Goal: Transaction & Acquisition: Subscribe to service/newsletter

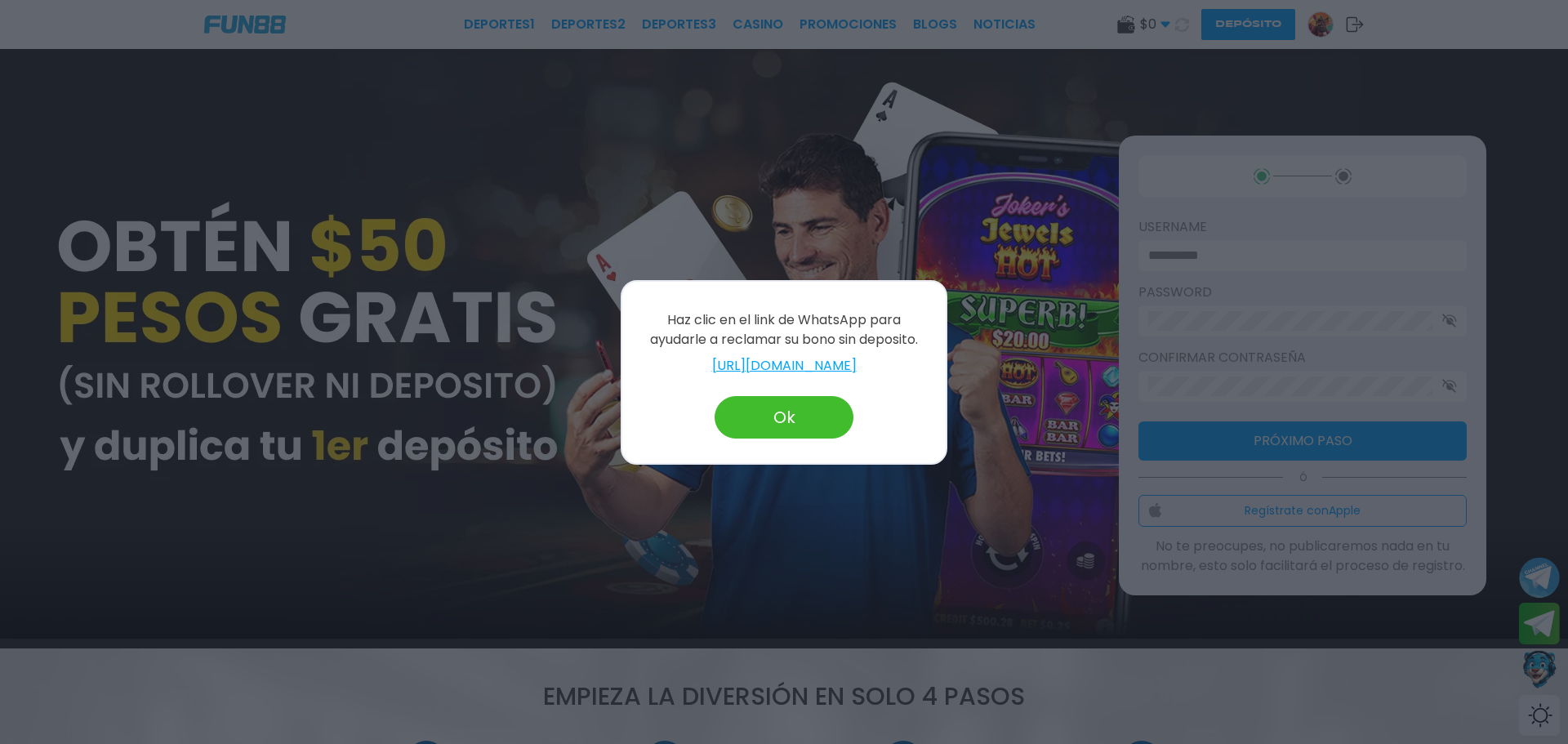
click at [787, 417] on button "Ok" at bounding box center [784, 417] width 139 height 42
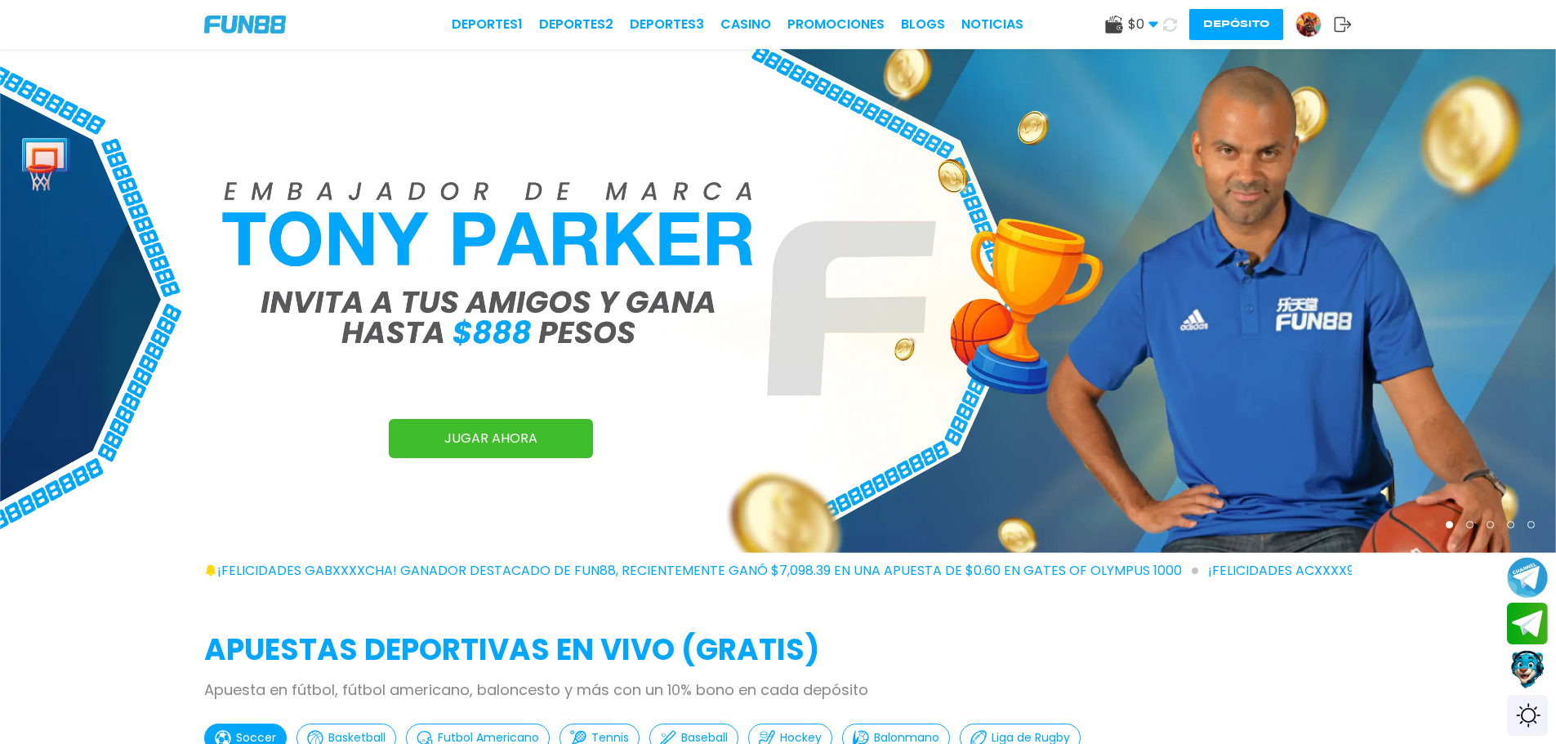
click at [1239, 28] on button "Depósito" at bounding box center [1236, 24] width 94 height 31
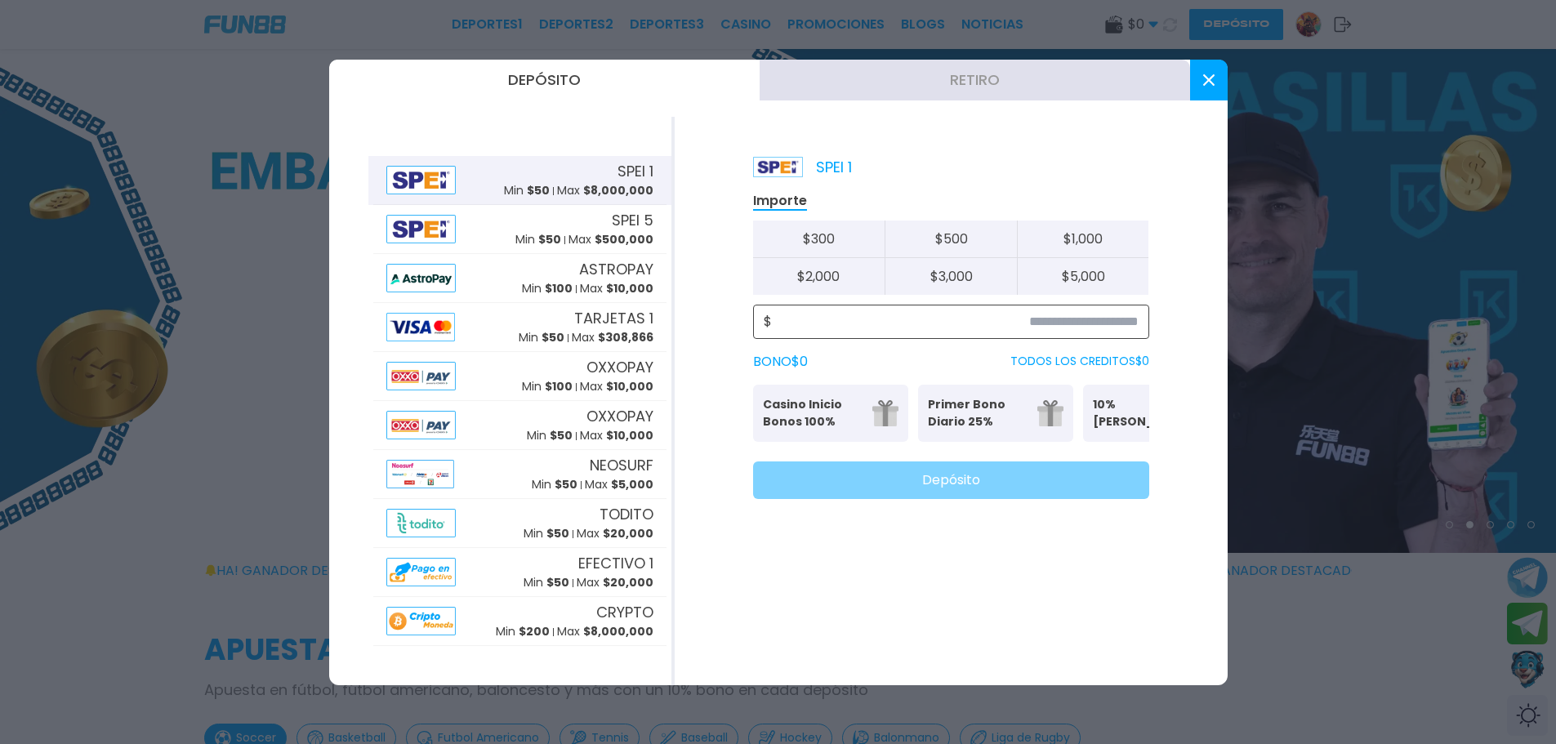
click at [824, 322] on input at bounding box center [955, 322] width 367 height 20
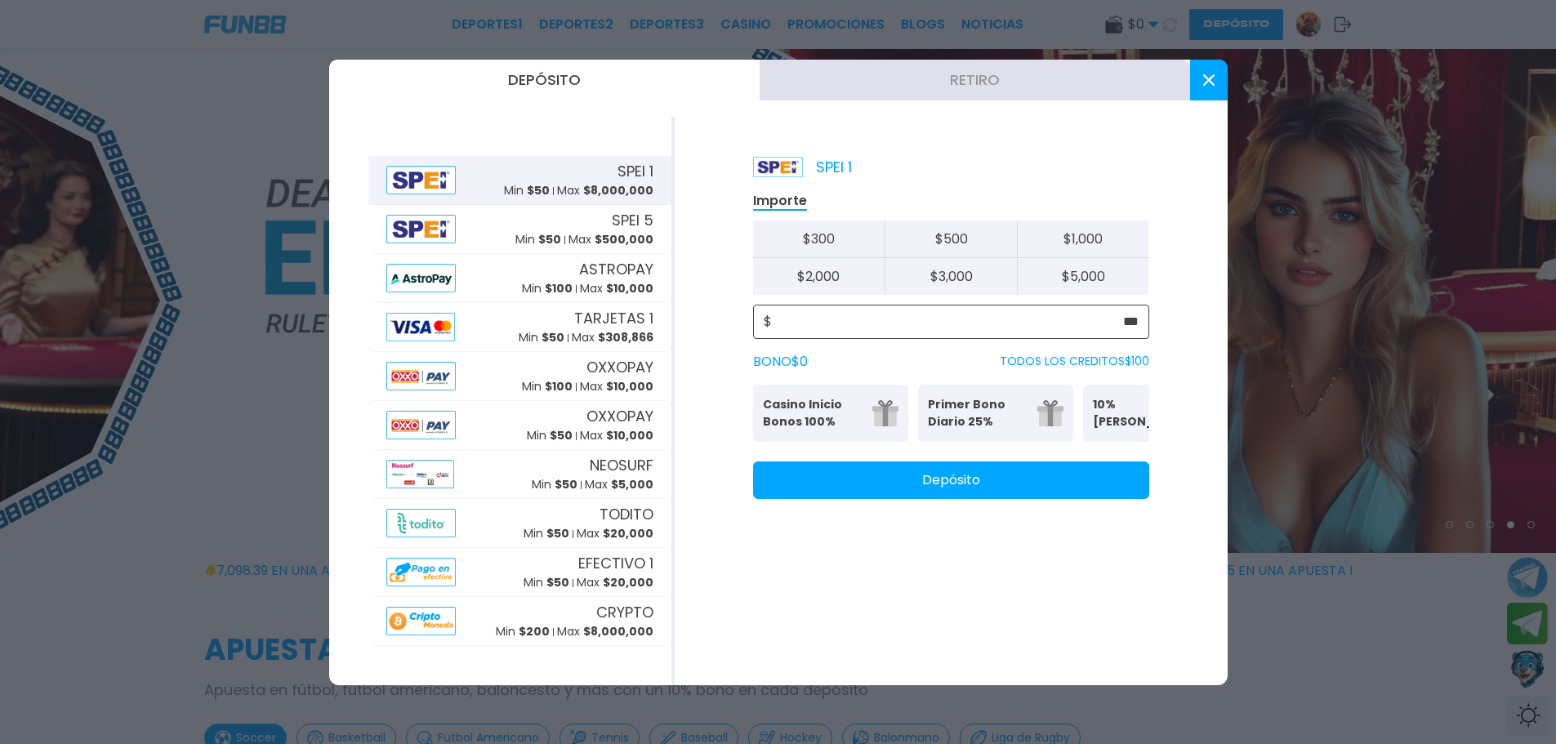
type input "***"
click at [851, 396] on p "Casino Inicio Bonos 100%" at bounding box center [813, 413] width 100 height 34
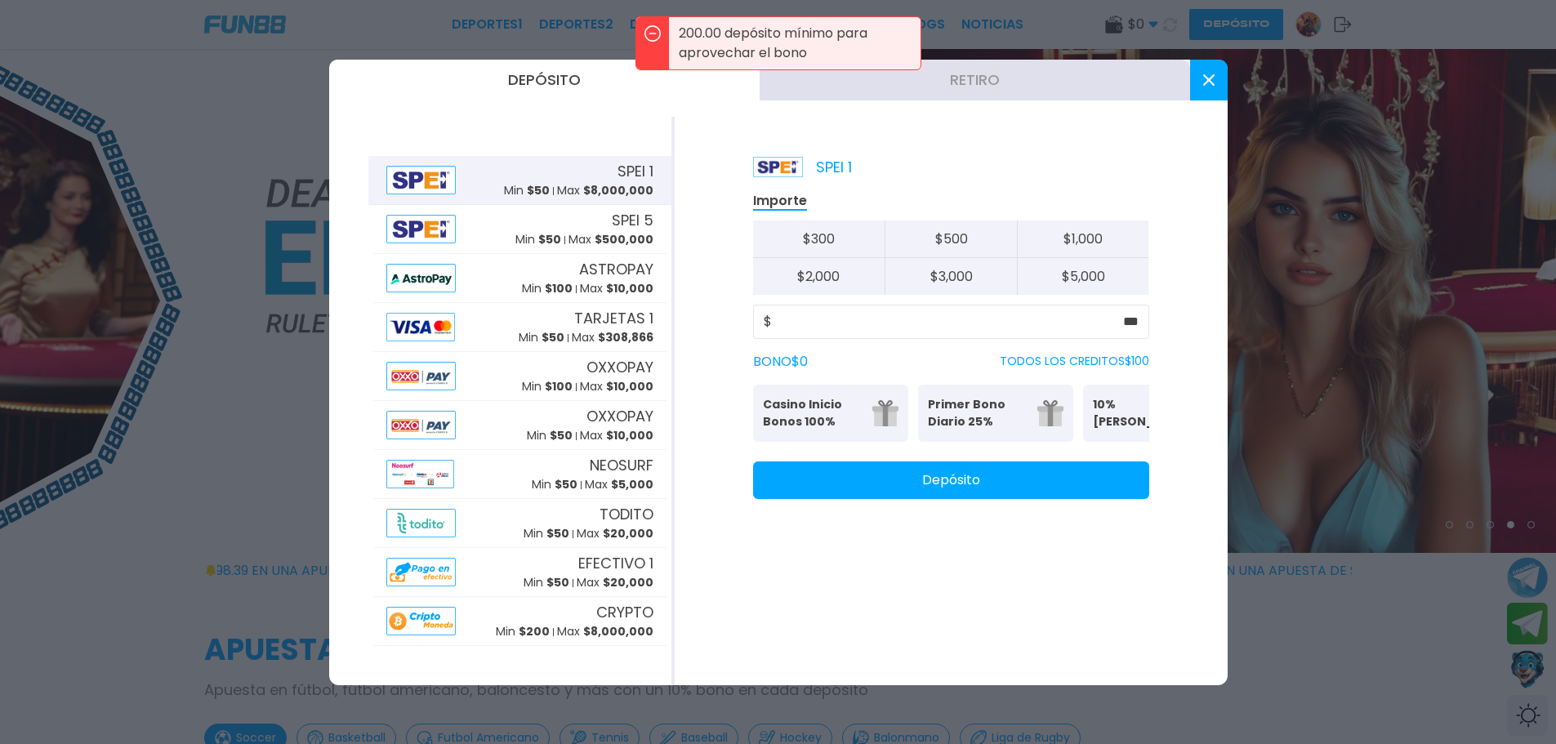
click at [839, 414] on p "Casino Inicio Bonos 100%" at bounding box center [813, 413] width 100 height 34
click at [831, 411] on p "Casino Inicio Bonos 100%" at bounding box center [813, 413] width 100 height 34
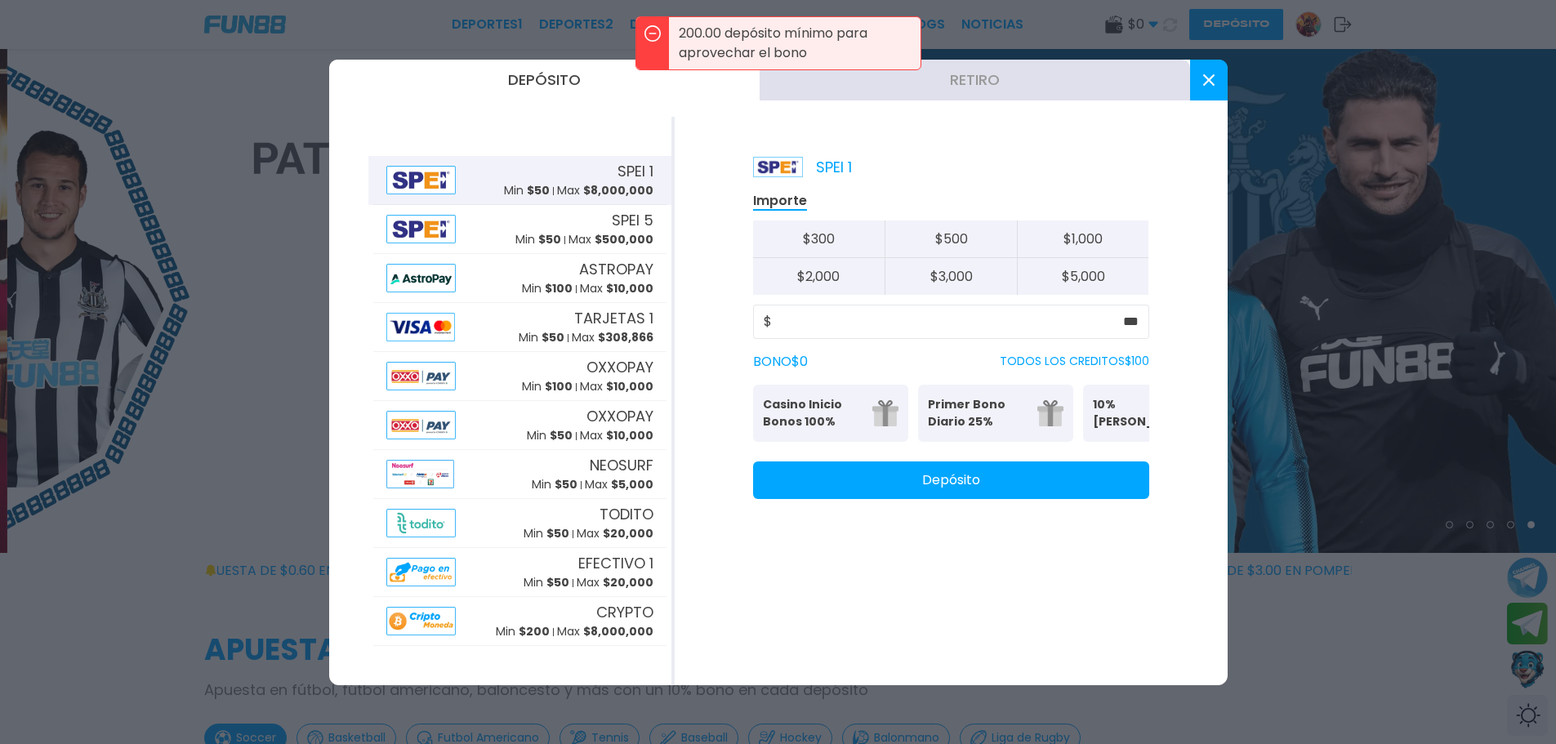
click at [936, 426] on p "Primer Bono Diario 25%" at bounding box center [978, 413] width 100 height 34
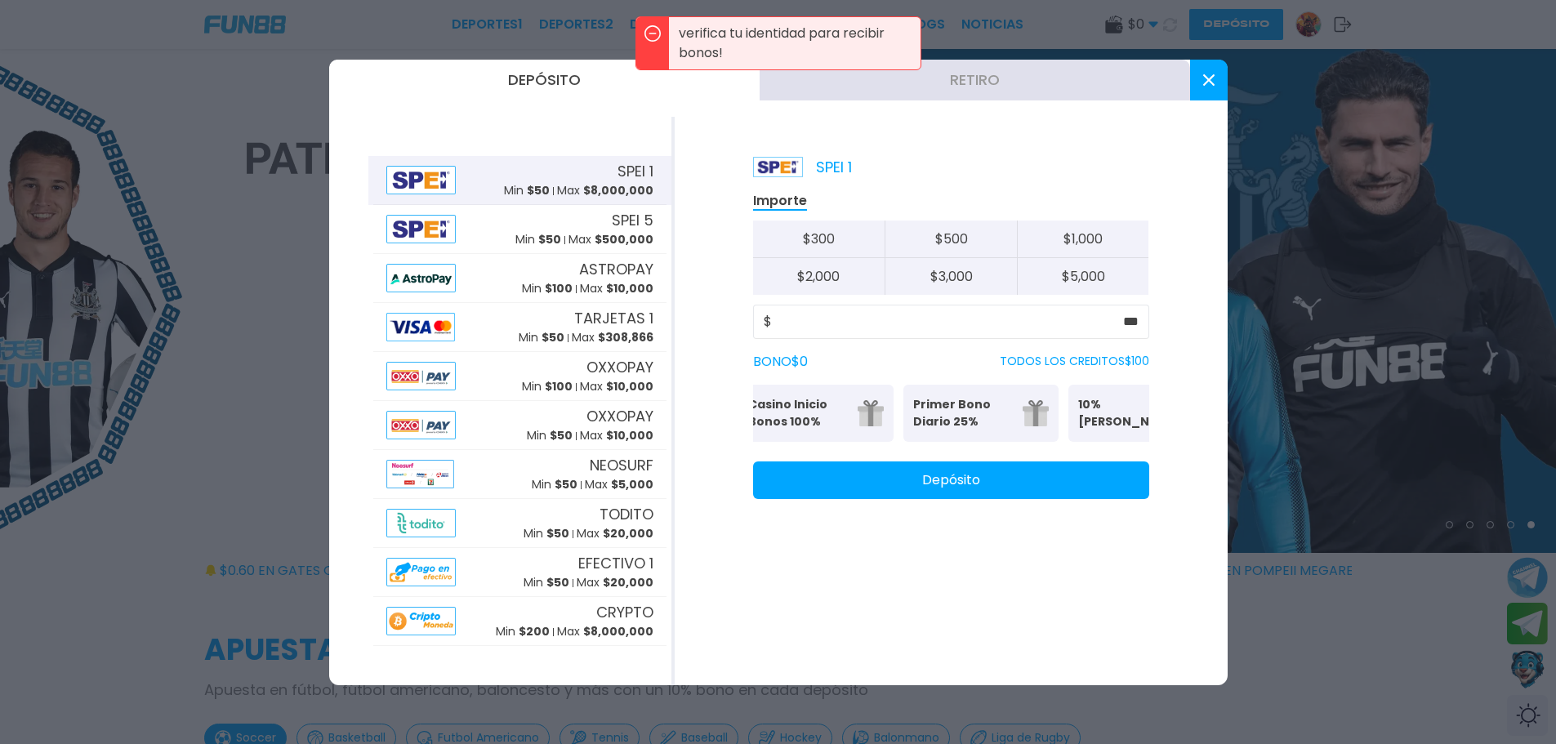
scroll to position [0, 21]
click at [1207, 75] on icon at bounding box center [1208, 79] width 11 height 11
